Goal: Task Accomplishment & Management: Manage account settings

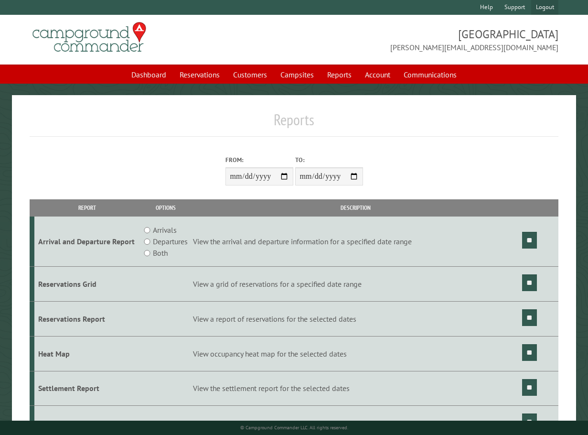
click at [542, 7] on link "Logout" at bounding box center [544, 7] width 27 height 15
type input "**********"
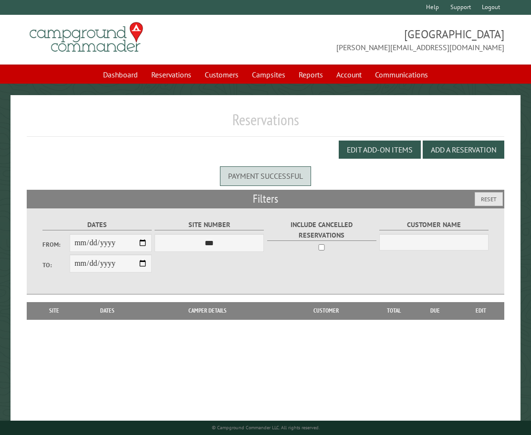
click at [496, 9] on link "Logout" at bounding box center [490, 7] width 27 height 15
select select "**********"
